Goal: Transaction & Acquisition: Purchase product/service

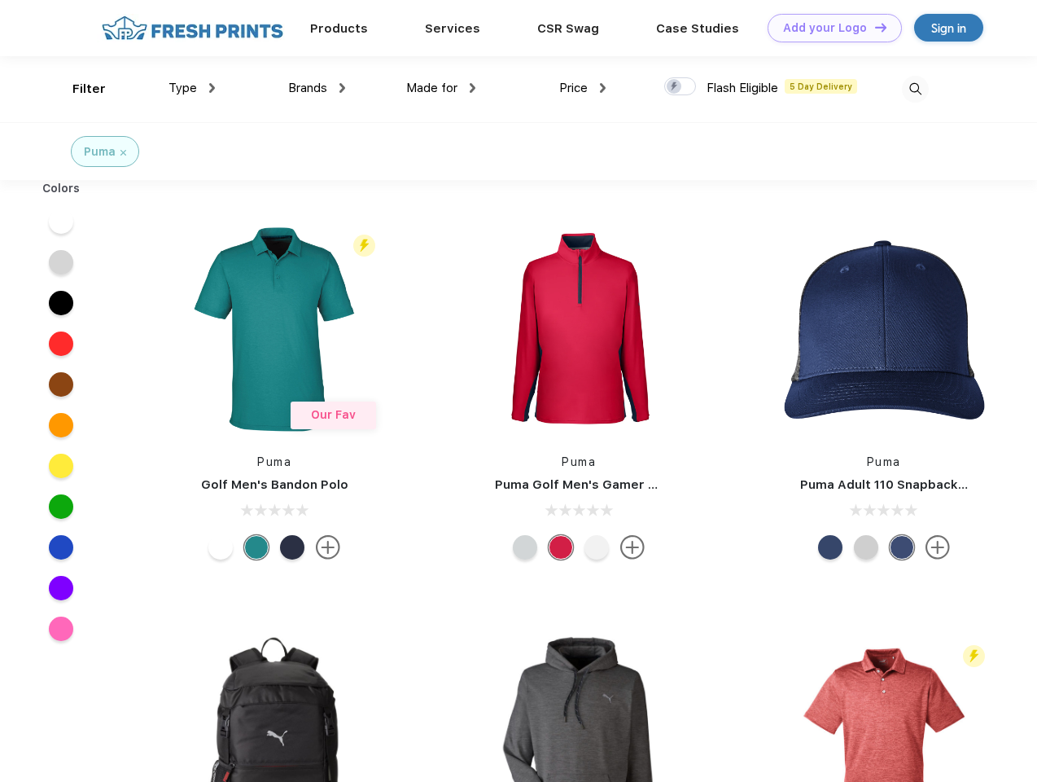
click at [829, 28] on link "Add your Logo Design Tool" at bounding box center [835, 28] width 134 height 28
click at [0, 0] on div "Design Tool" at bounding box center [0, 0] width 0 height 0
click at [874, 27] on link "Add your Logo Design Tool" at bounding box center [835, 28] width 134 height 28
click at [78, 89] on div "Filter" at bounding box center [88, 89] width 33 height 19
click at [192, 88] on span "Type" at bounding box center [183, 88] width 28 height 15
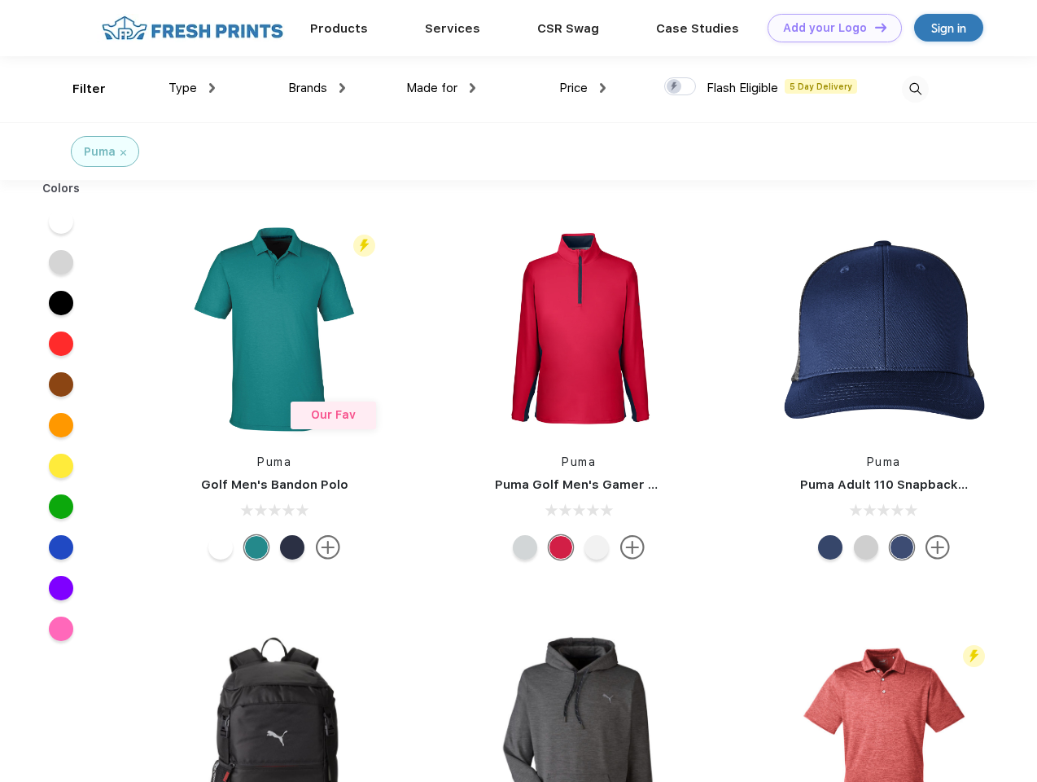
click at [317, 88] on span "Brands" at bounding box center [307, 88] width 39 height 15
click at [441, 88] on span "Made for" at bounding box center [431, 88] width 51 height 15
click at [583, 88] on span "Price" at bounding box center [573, 88] width 28 height 15
click at [681, 87] on div at bounding box center [680, 86] width 32 height 18
click at [675, 87] on input "checkbox" at bounding box center [669, 82] width 11 height 11
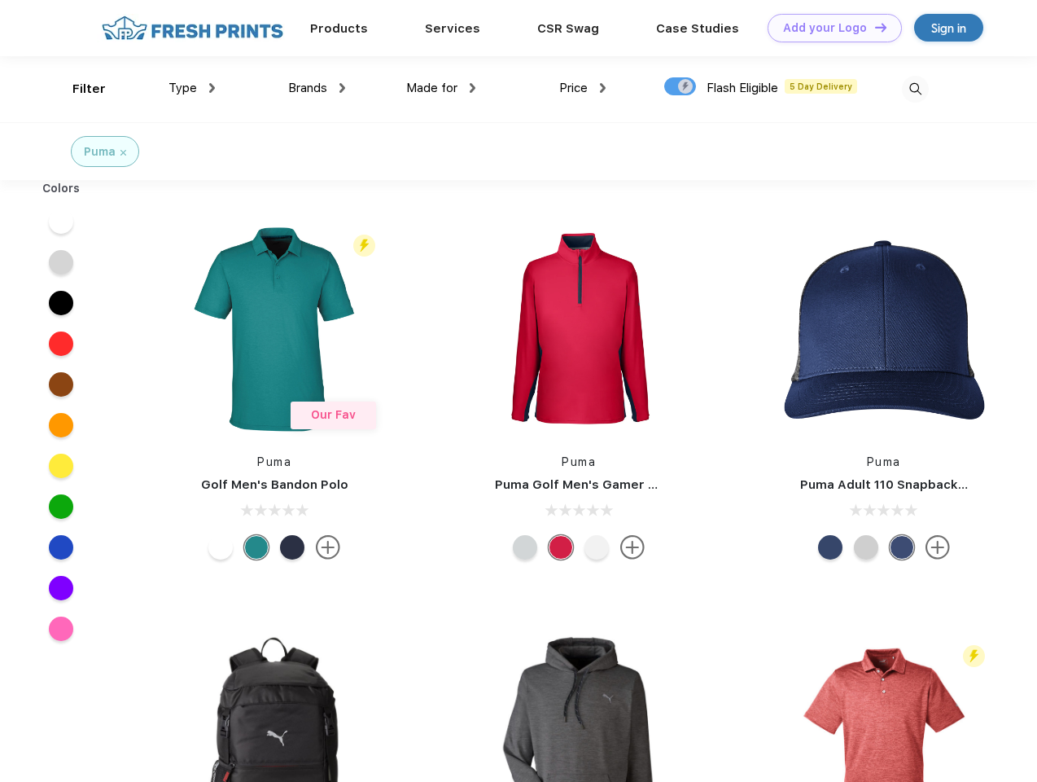
click at [915, 89] on img at bounding box center [915, 89] width 27 height 27
